Goal: Communication & Community: Answer question/provide support

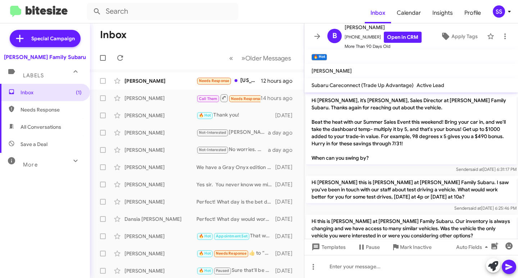
scroll to position [98, 0]
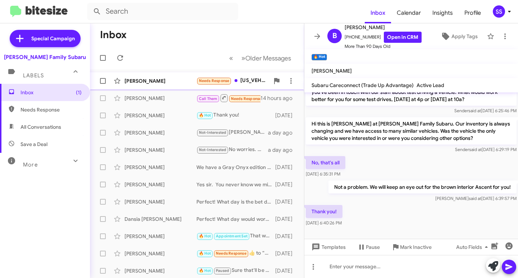
click at [154, 85] on div "[PERSON_NAME] Needs Response [US_VEHICLE_IDENTIFICATION_NUMBER] It's in great c…" at bounding box center [197, 81] width 203 height 14
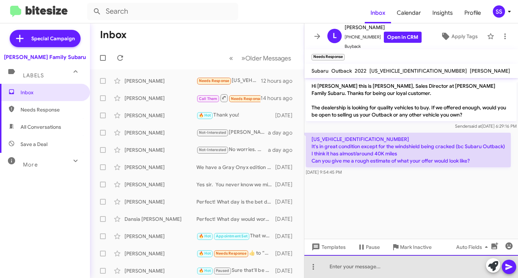
click at [348, 268] on div at bounding box center [411, 266] width 214 height 23
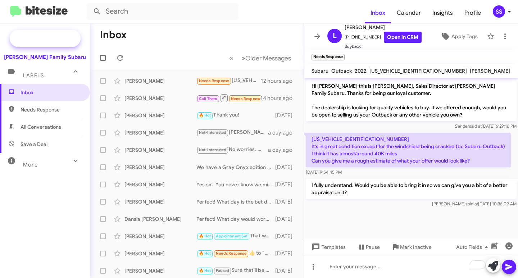
click at [58, 38] on span "Special Campaign" at bounding box center [53, 38] width 44 height 7
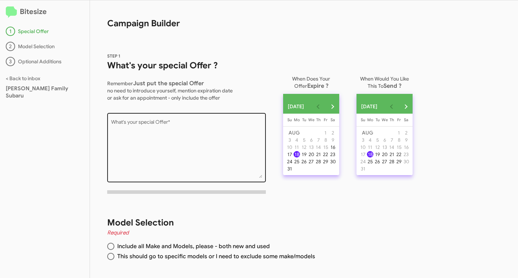
click at [185, 134] on textarea "What's your special Offer *" at bounding box center [186, 149] width 151 height 58
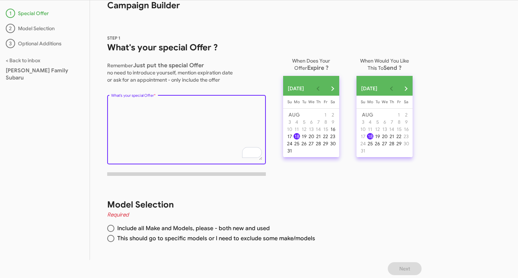
scroll to position [18, 0]
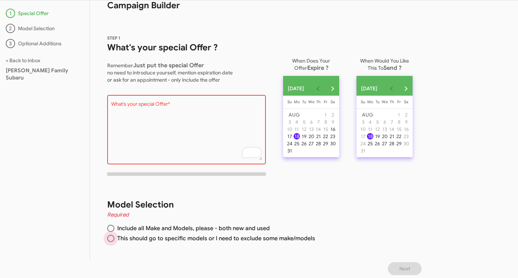
click at [218, 241] on span "This should go to specific models or I need to exclude some make/models" at bounding box center [214, 238] width 201 height 7
click at [114, 241] on input "This should go to specific models or I need to exclude some make/models" at bounding box center [110, 238] width 7 height 7
radio input "true"
click at [147, 230] on span "Include all Make and Models, please - both new and used" at bounding box center [191, 228] width 155 height 7
click at [114, 230] on input "Include all Make and Models, please - both new and used" at bounding box center [110, 228] width 7 height 7
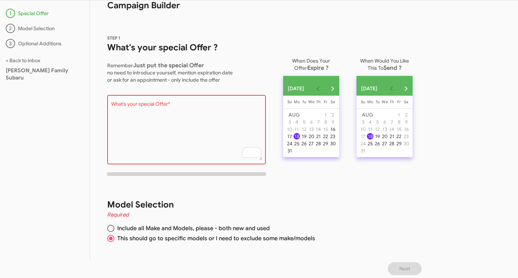
radio input "true"
click at [145, 243] on mat-radio-button "This should go to specific models or I need to exclude some make/models" at bounding box center [257, 240] width 300 height 10
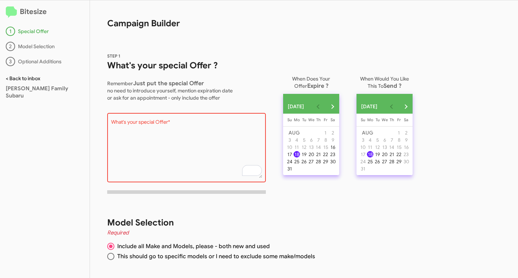
click at [35, 80] on link "< Back to inbox" at bounding box center [23, 78] width 35 height 6
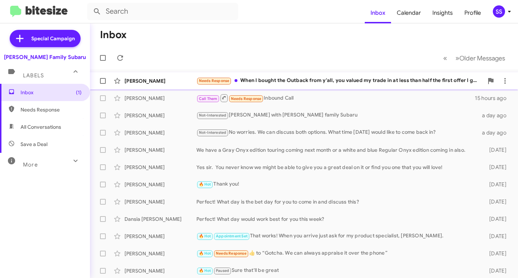
click at [286, 77] on div "Needs Response When I bought the Outback from y'all, you valued my trade in at …" at bounding box center [339, 81] width 287 height 8
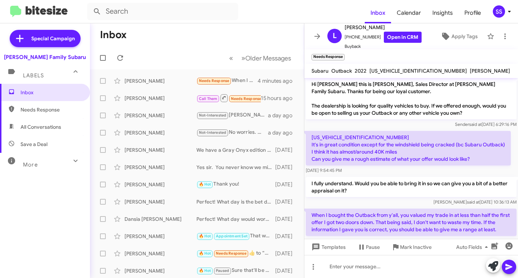
scroll to position [16, 0]
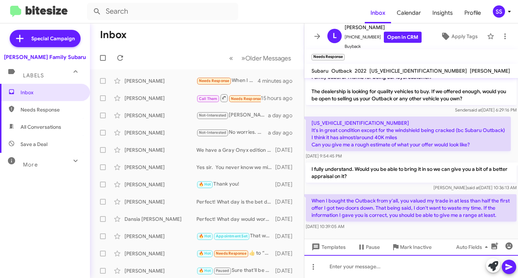
click at [366, 267] on div at bounding box center [411, 266] width 214 height 23
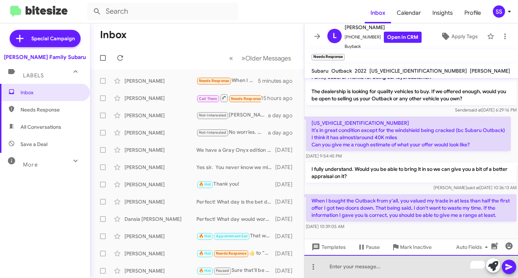
click at [398, 272] on div "To enrich screen reader interactions, please activate Accessibility in Grammarl…" at bounding box center [411, 266] width 214 height 23
